Goal: Use online tool/utility: Utilize a website feature to perform a specific function

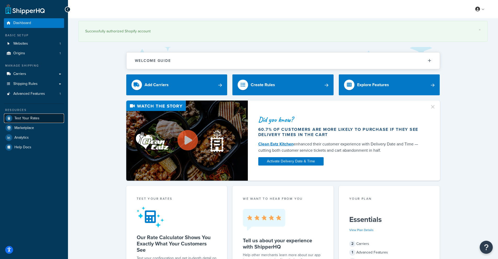
click at [38, 119] on span "Test Your Rates" at bounding box center [26, 118] width 25 height 4
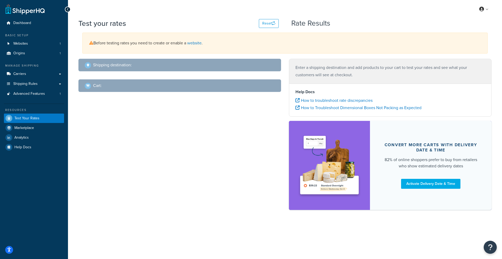
select select "[GEOGRAPHIC_DATA]"
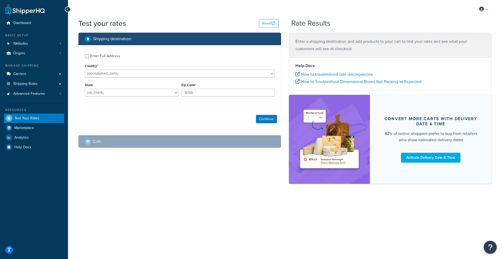
click at [110, 69] on div "Country* [GEOGRAPHIC_DATA] [GEOGRAPHIC_DATA] [GEOGRAPHIC_DATA] [GEOGRAPHIC_DATA…" at bounding box center [180, 70] width 190 height 15
click at [94, 73] on select "[GEOGRAPHIC_DATA] [GEOGRAPHIC_DATA] [GEOGRAPHIC_DATA] [GEOGRAPHIC_DATA] [GEOGRA…" at bounding box center [180, 74] width 190 height 8
click at [85, 70] on select "[GEOGRAPHIC_DATA] [GEOGRAPHIC_DATA] [GEOGRAPHIC_DATA] [GEOGRAPHIC_DATA] [GEOGRA…" at bounding box center [180, 74] width 190 height 8
click at [100, 97] on div "State [US_STATE] [US_STATE] [US_STATE] [US_STATE] [US_STATE] Armed Forces Ameri…" at bounding box center [132, 91] width 96 height 19
click at [209, 95] on input "78759" at bounding box center [228, 93] width 94 height 8
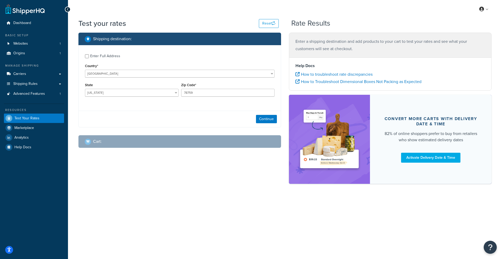
click at [108, 143] on div "Cart :" at bounding box center [182, 141] width 194 height 7
click at [261, 122] on button "Continue" at bounding box center [266, 119] width 21 height 8
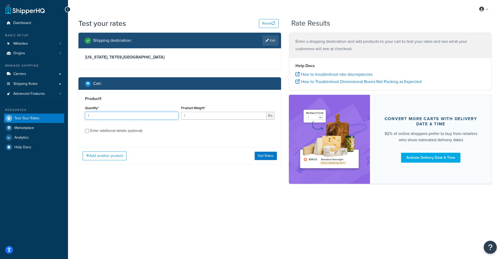
click at [141, 116] on input "1" at bounding box center [132, 116] width 94 height 8
click at [126, 130] on div "Enter additional details (optional)" at bounding box center [116, 130] width 52 height 7
click at [89, 130] on input "Enter additional details (optional)" at bounding box center [87, 131] width 4 height 4
checkbox input "true"
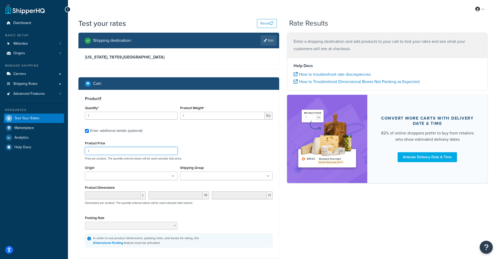
click at [110, 150] on input "1" at bounding box center [131, 151] width 93 height 8
drag, startPoint x: 110, startPoint y: 150, endPoint x: 82, endPoint y: 149, distance: 28.3
click at [82, 149] on div "Product 1 Quantity* 1 Product Weight* 1 lbs Enter additional details (optional)…" at bounding box center [179, 172] width 200 height 164
type input "9900"
click at [241, 139] on div "Product 1 Quantity* 1 Product Weight* 1 lbs Enter additional details (optional)…" at bounding box center [179, 172] width 200 height 164
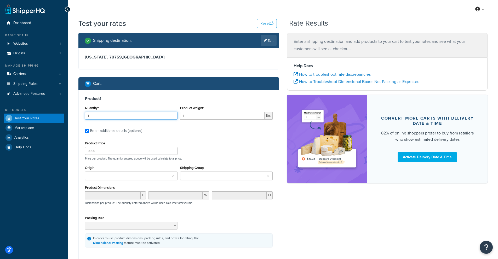
drag, startPoint x: 128, startPoint y: 119, endPoint x: 141, endPoint y: 117, distance: 13.4
click at [128, 119] on input "1" at bounding box center [131, 116] width 93 height 8
click at [206, 117] on input "1" at bounding box center [222, 116] width 84 height 8
drag, startPoint x: 205, startPoint y: 117, endPoint x: 172, endPoint y: 117, distance: 33.5
click at [172, 117] on div "Quantity* 1 Product Weight* 1 lbs" at bounding box center [179, 114] width 190 height 19
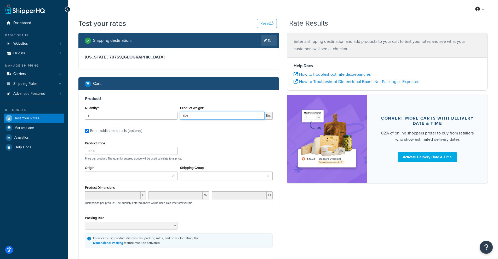
type input "505"
click at [251, 140] on div "Product 1 Quantity* 1 Product Weight* 505 lbs Enter additional details (optiona…" at bounding box center [179, 172] width 200 height 164
click at [211, 175] on input "Shipping Group" at bounding box center [205, 177] width 46 height 6
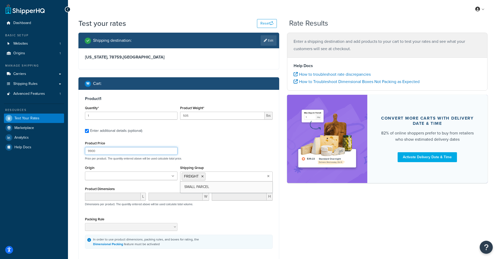
click at [216, 153] on div "Product Price 9900 Price per product. The quantity entered above will be used c…" at bounding box center [179, 150] width 190 height 21
click at [228, 149] on div "Product Price 9900 Price per product. The quantity entered above will be used c…" at bounding box center [179, 150] width 190 height 21
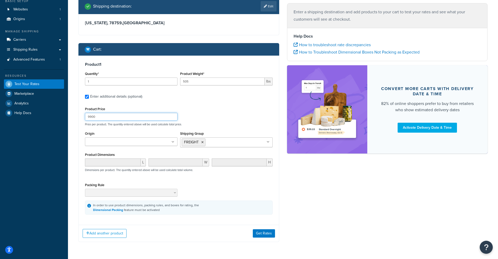
scroll to position [51, 0]
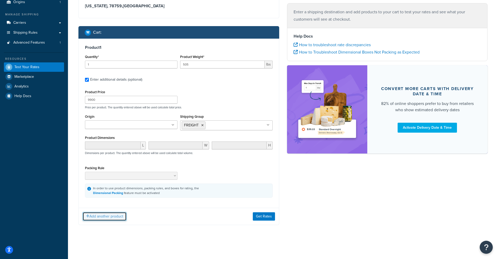
click at [114, 217] on button "Add another product" at bounding box center [105, 216] width 44 height 9
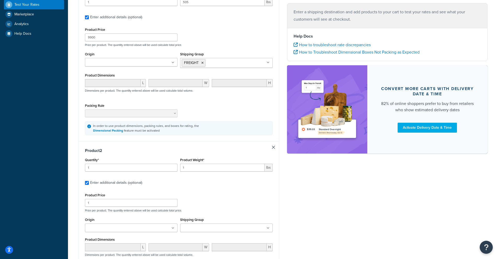
scroll to position [125, 0]
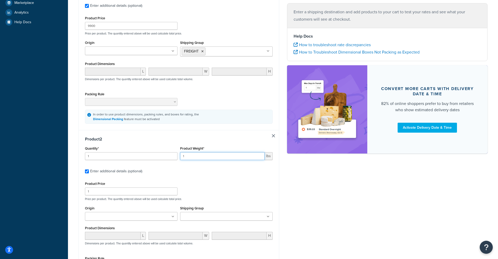
drag, startPoint x: 204, startPoint y: 156, endPoint x: 167, endPoint y: 158, distance: 36.9
click at [167, 158] on div "Quantity* 1 Product Weight* 1 lbs" at bounding box center [179, 154] width 190 height 19
type input "400"
click at [225, 179] on div "Product 2 Quantity* 1 Product Weight* 400 lbs Enter additional details (optiona…" at bounding box center [179, 212] width 200 height 165
click at [202, 215] on input "Shipping Group" at bounding box center [205, 217] width 46 height 6
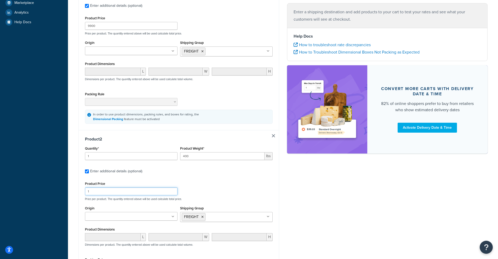
drag, startPoint x: 148, startPoint y: 192, endPoint x: 86, endPoint y: 177, distance: 63.5
click at [87, 177] on div "Product 2 Quantity* 1 Product Weight* 400 lbs Enter additional details (optiona…" at bounding box center [179, 213] width 200 height 166
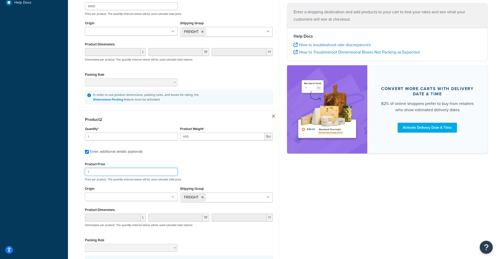
scroll to position [217, 0]
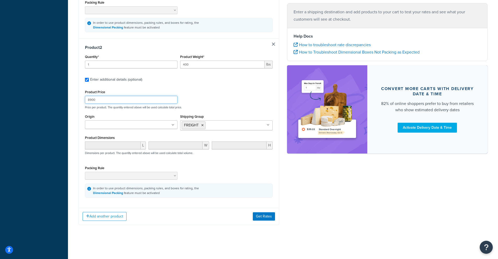
type input "8900"
click at [212, 91] on div "Product Price 8900 Price per product. The quantity entered above will be used c…" at bounding box center [179, 99] width 190 height 21
click at [139, 127] on ul at bounding box center [131, 125] width 93 height 9
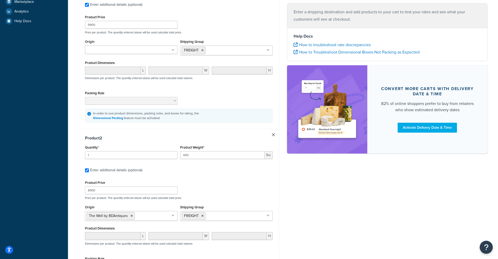
scroll to position [107, 0]
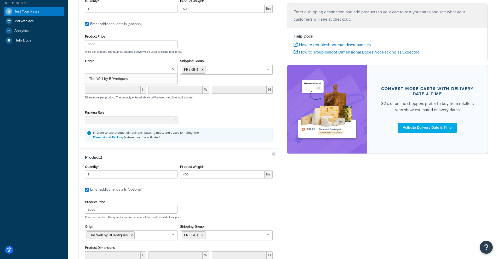
click at [134, 70] on ul at bounding box center [131, 69] width 93 height 9
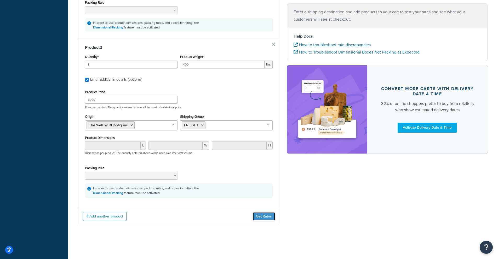
click at [272, 219] on button "Get Rates" at bounding box center [264, 217] width 22 height 8
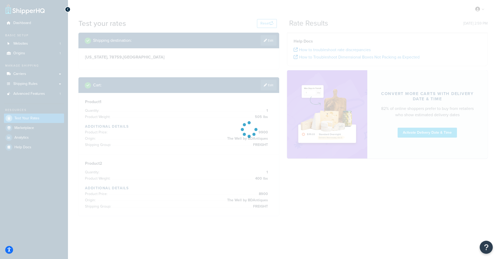
scroll to position [0, 0]
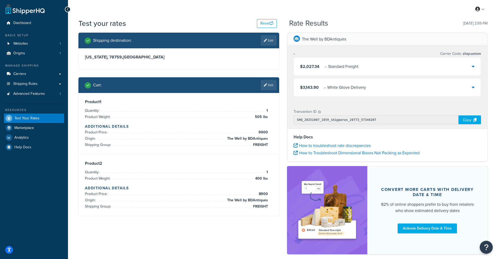
click at [335, 70] on div "$2,027.34 - - Standard Freight" at bounding box center [387, 67] width 187 height 18
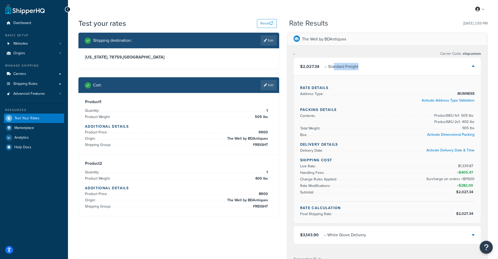
click at [357, 66] on div "- - Standard Freight" at bounding box center [342, 66] width 34 height 7
